Goal: Information Seeking & Learning: Understand process/instructions

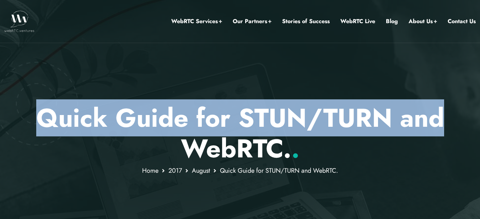
click at [441, 125] on p "Quick Guide for STUN/TURN and WebRTC. ." at bounding box center [240, 133] width 416 height 62
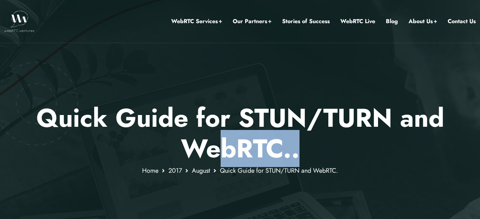
drag, startPoint x: 273, startPoint y: 148, endPoint x: 343, endPoint y: 150, distance: 70.1
click at [343, 150] on p "Quick Guide for STUN/TURN and WebRTC. ." at bounding box center [240, 133] width 416 height 62
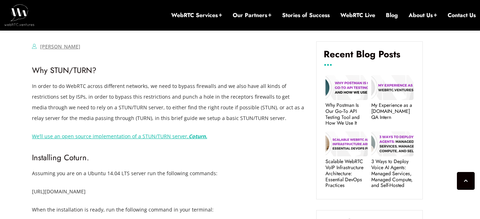
scroll to position [299, 0]
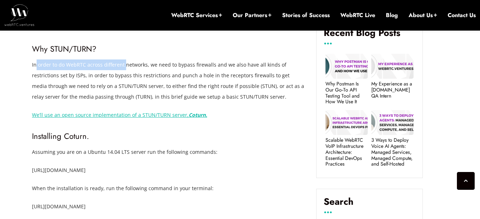
drag, startPoint x: 37, startPoint y: 65, endPoint x: 128, endPoint y: 68, distance: 91.0
click at [128, 68] on span "In order to do WebRTC across different networks, we need to bypass firewalls an…" at bounding box center [168, 80] width 272 height 39
drag, startPoint x: 132, startPoint y: 68, endPoint x: 138, endPoint y: 68, distance: 5.7
click at [133, 68] on span "In order to do WebRTC across different networks, we need to bypass firewalls an…" at bounding box center [168, 80] width 272 height 39
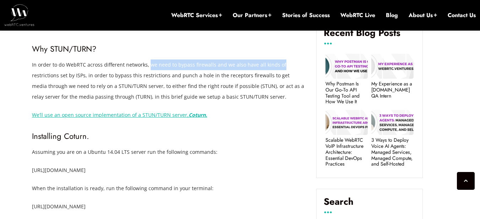
drag, startPoint x: 149, startPoint y: 67, endPoint x: 279, endPoint y: 67, distance: 129.4
click at [279, 67] on p "In order to do WebRTC across different networks, we need to bypass firewalls an…" at bounding box center [169, 80] width 274 height 43
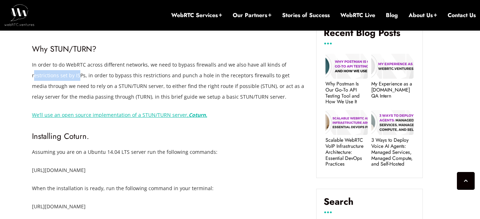
drag, startPoint x: 33, startPoint y: 75, endPoint x: 80, endPoint y: 76, distance: 46.6
click at [80, 76] on span "In order to do WebRTC across different networks, we need to bypass firewalls an…" at bounding box center [168, 80] width 272 height 39
click at [100, 76] on span "In order to do WebRTC across different networks, we need to bypass firewalls an…" at bounding box center [168, 80] width 272 height 39
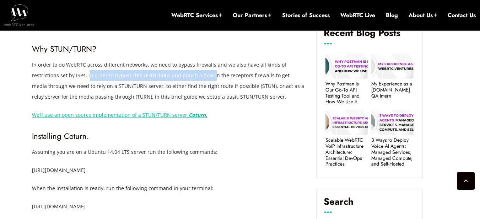
drag, startPoint x: 87, startPoint y: 76, endPoint x: 210, endPoint y: 79, distance: 122.7
click at [210, 79] on p "In order to do WebRTC across different networks, we need to bypass firewalls an…" at bounding box center [169, 80] width 274 height 43
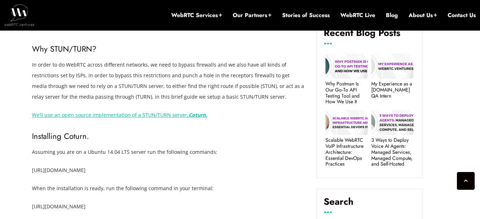
click at [262, 78] on span "In order to do WebRTC across different networks, we need to bypass firewalls an…" at bounding box center [168, 80] width 272 height 39
drag, startPoint x: 214, startPoint y: 78, endPoint x: 294, endPoint y: 81, distance: 80.0
click at [294, 81] on p "In order to do WebRTC across different networks, we need to bypass firewalls an…" at bounding box center [169, 80] width 274 height 43
drag, startPoint x: 35, startPoint y: 88, endPoint x: 90, endPoint y: 88, distance: 55.1
click at [90, 88] on span "In order to do WebRTC across different networks, we need to bypass firewalls an…" at bounding box center [168, 80] width 272 height 39
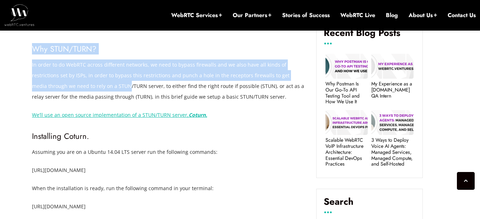
drag, startPoint x: 112, startPoint y: 88, endPoint x: 83, endPoint y: 87, distance: 29.2
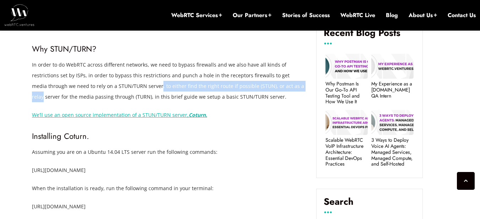
drag, startPoint x: 144, startPoint y: 85, endPoint x: 294, endPoint y: 88, distance: 150.8
click at [294, 88] on p "In order to do WebRTC across different networks, we need to bypass firewalls an…" at bounding box center [169, 80] width 274 height 43
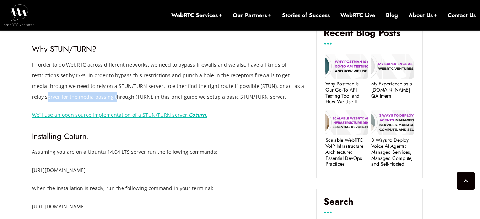
drag, startPoint x: 33, startPoint y: 98, endPoint x: 102, endPoint y: 98, distance: 69.0
click at [102, 98] on span "In order to do WebRTC across different networks, we need to bypass firewalls an…" at bounding box center [168, 80] width 272 height 39
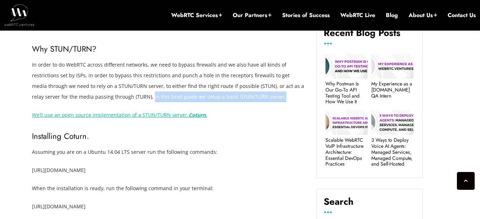
drag, startPoint x: 138, startPoint y: 96, endPoint x: 275, endPoint y: 96, distance: 136.9
click at [275, 96] on p "In order to do WebRTC across different networks, we need to bypass firewalls an…" at bounding box center [169, 80] width 274 height 43
click at [234, 96] on span "In order to do WebRTC across different networks, we need to bypass firewalls an…" at bounding box center [168, 80] width 272 height 39
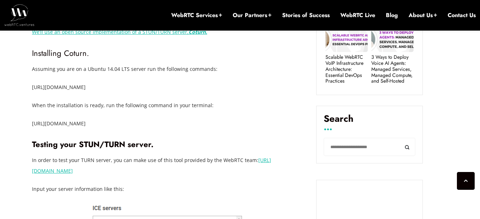
scroll to position [384, 0]
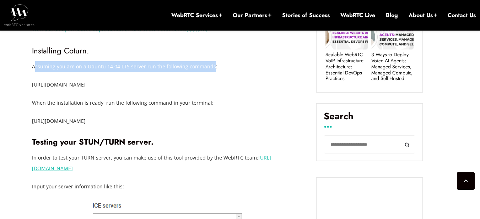
drag, startPoint x: 34, startPoint y: 67, endPoint x: 210, endPoint y: 69, distance: 176.7
click at [210, 69] on span "Assuming you are on a Ubuntu 14.04 LTS server run the following commands:" at bounding box center [125, 66] width 186 height 7
click at [155, 69] on span "Assuming you are on a Ubuntu 14.04 LTS server run the following commands:" at bounding box center [125, 66] width 186 height 7
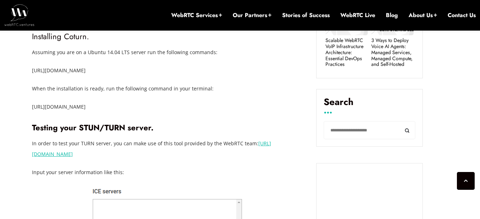
scroll to position [412, 0]
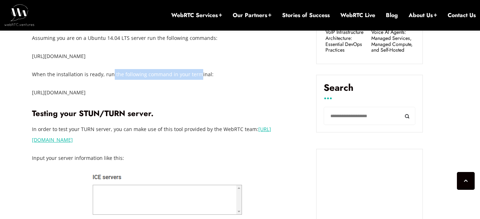
drag, startPoint x: 140, startPoint y: 75, endPoint x: 195, endPoint y: 75, distance: 55.5
click at [195, 75] on span "When the installation is ready, run the following command in your terminal:" at bounding box center [123, 74] width 182 height 7
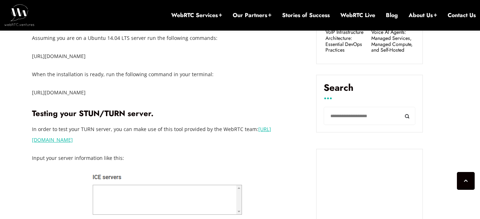
click at [64, 89] on p "[URL][DOMAIN_NAME]" at bounding box center [169, 92] width 274 height 11
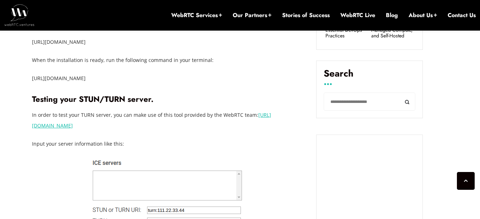
scroll to position [441, 0]
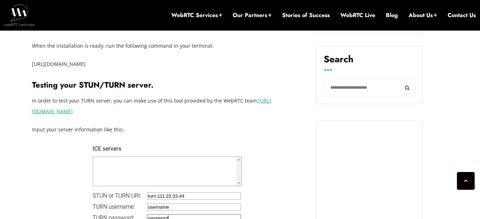
drag, startPoint x: 35, startPoint y: 98, endPoint x: 111, endPoint y: 98, distance: 76.4
click at [111, 98] on span "In order to test your TURN server, you can make use of this tool provided by th…" at bounding box center [145, 100] width 226 height 7
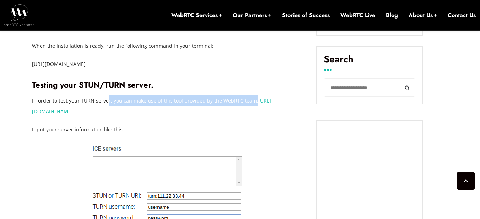
drag, startPoint x: 129, startPoint y: 101, endPoint x: 257, endPoint y: 100, distance: 128.0
click at [257, 100] on p "In order to test your TURN server, you can make use of this tool provided by th…" at bounding box center [169, 105] width 274 height 21
click at [210, 100] on span "In order to test your TURN server, you can make use of this tool provided by th…" at bounding box center [145, 100] width 226 height 7
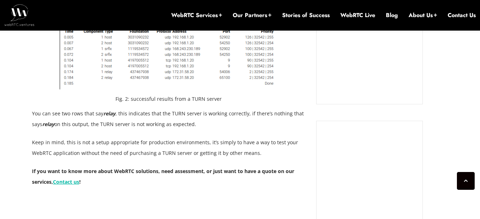
scroll to position [697, 0]
drag, startPoint x: 117, startPoint y: 112, endPoint x: 189, endPoint y: 113, distance: 71.8
click at [189, 113] on p "You can see two rows that say relay , this indicates that the TURN server is wo…" at bounding box center [169, 117] width 274 height 21
drag, startPoint x: 248, startPoint y: 113, endPoint x: 170, endPoint y: 113, distance: 78.2
click at [172, 113] on p "You can see two rows that say relay , this indicates that the TURN server is wo…" at bounding box center [169, 117] width 274 height 21
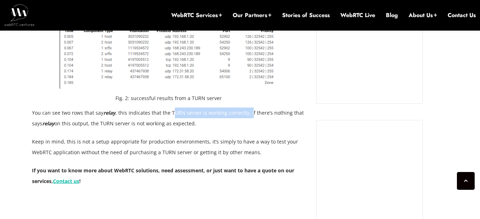
click at [210, 113] on p "You can see two rows that say relay , this indicates that the TURN server is wo…" at bounding box center [169, 117] width 274 height 21
drag, startPoint x: 76, startPoint y: 124, endPoint x: 201, endPoint y: 124, distance: 125.2
click at [201, 124] on p "You can see two rows that say relay , this indicates that the TURN server is wo…" at bounding box center [169, 117] width 274 height 21
click at [203, 124] on p "You can see two rows that say relay , this indicates that the TURN server is wo…" at bounding box center [169, 117] width 274 height 21
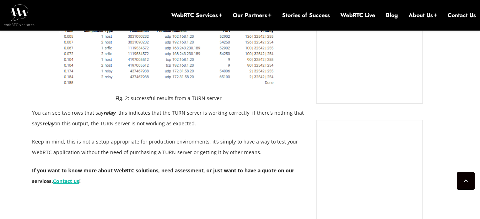
scroll to position [711, 0]
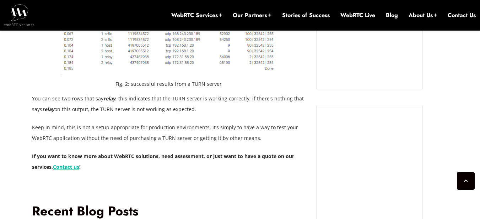
drag, startPoint x: 32, startPoint y: 130, endPoint x: 101, endPoint y: 129, distance: 69.7
click at [92, 130] on p "Keep in mind, this is not a setup appropriate for production environments, it’s…" at bounding box center [169, 132] width 274 height 21
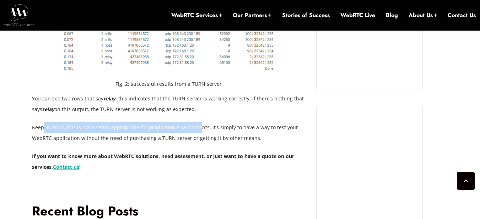
drag, startPoint x: 63, startPoint y: 128, endPoint x: 42, endPoint y: 127, distance: 21.3
click at [42, 127] on p "Keep in mind, this is not a setup appropriate for production environments, it’s…" at bounding box center [169, 132] width 274 height 21
click at [152, 128] on p "Keep in mind, this is not a setup appropriate for production environments, it’s…" at bounding box center [169, 132] width 274 height 21
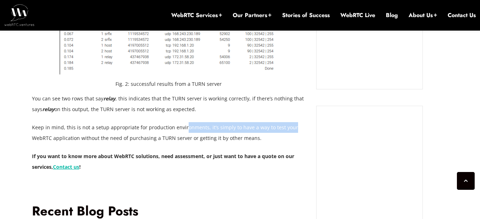
drag, startPoint x: 293, startPoint y: 128, endPoint x: 169, endPoint y: 127, distance: 124.1
click at [179, 127] on p "Keep in mind, this is not a setup appropriate for production environments, it’s…" at bounding box center [169, 132] width 274 height 21
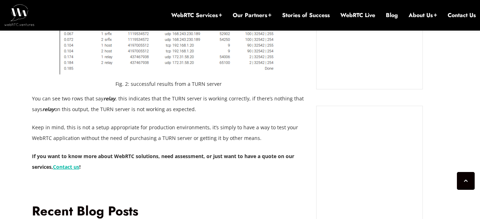
click at [133, 129] on p "Keep in mind, this is not a setup appropriate for production environments, it’s…" at bounding box center [169, 132] width 274 height 21
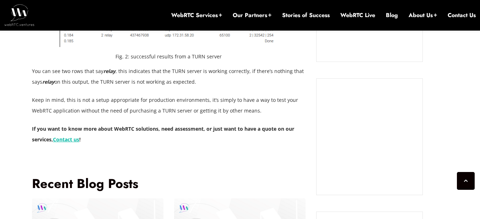
scroll to position [740, 0]
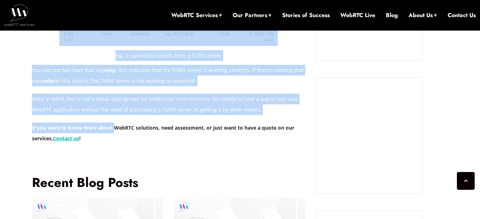
drag, startPoint x: 31, startPoint y: 128, endPoint x: 113, endPoint y: 128, distance: 81.8
click at [113, 128] on div "[PERSON_NAME] Comments Off on Quick Guide for STUN/TURN and WebRTC. Why STUN/TU…" at bounding box center [240, 38] width 425 height 919
click at [113, 128] on strong "If you want to know more about WebRTC solutions, need assessment, or just want …" at bounding box center [163, 132] width 262 height 17
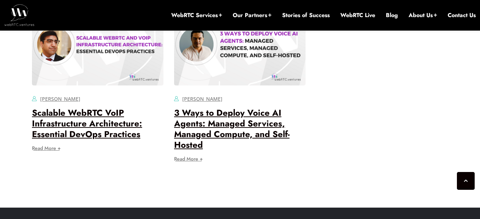
scroll to position [1095, 0]
